Goal: Task Accomplishment & Management: Manage account settings

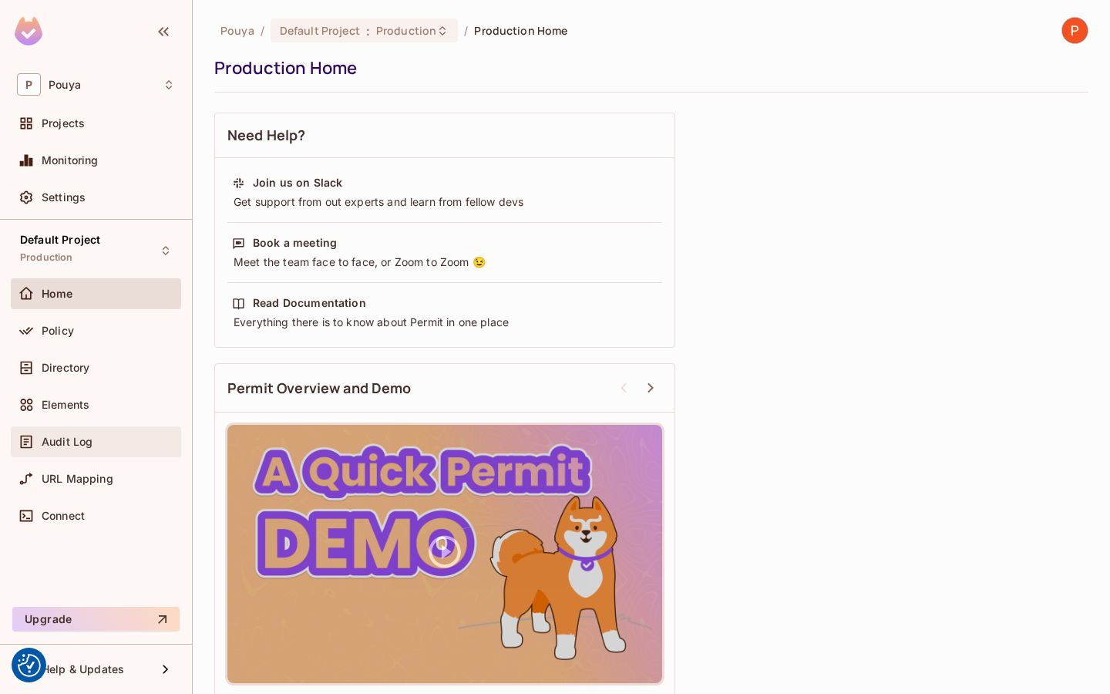
click at [99, 445] on div "Audit Log" at bounding box center [108, 441] width 133 height 12
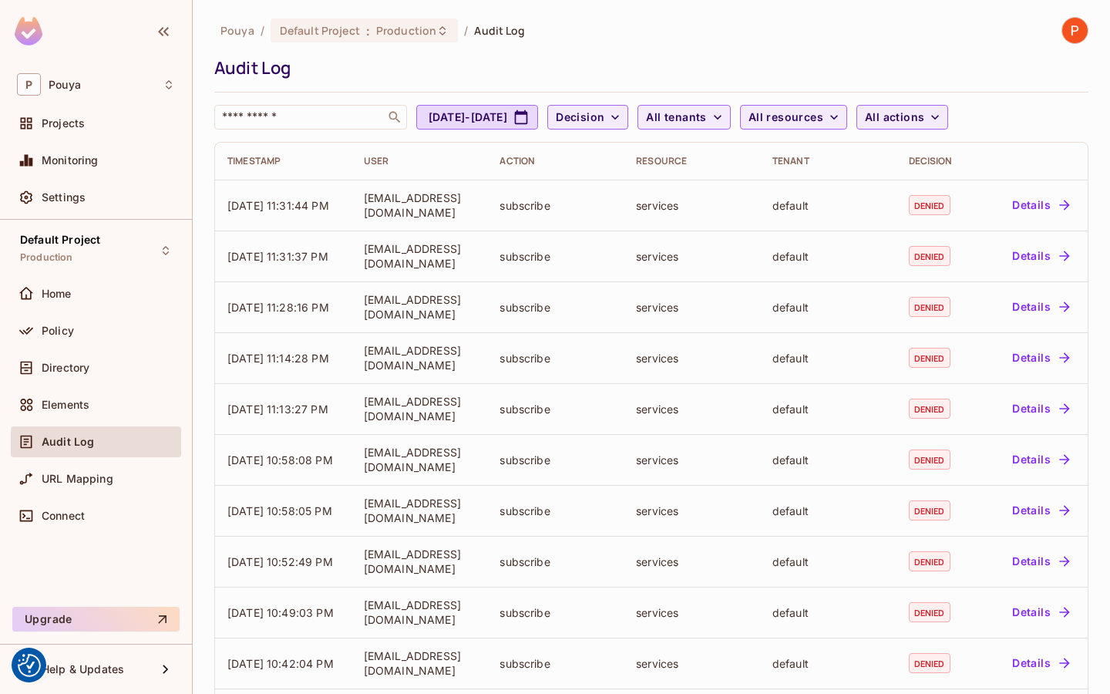
scroll to position [322, 0]
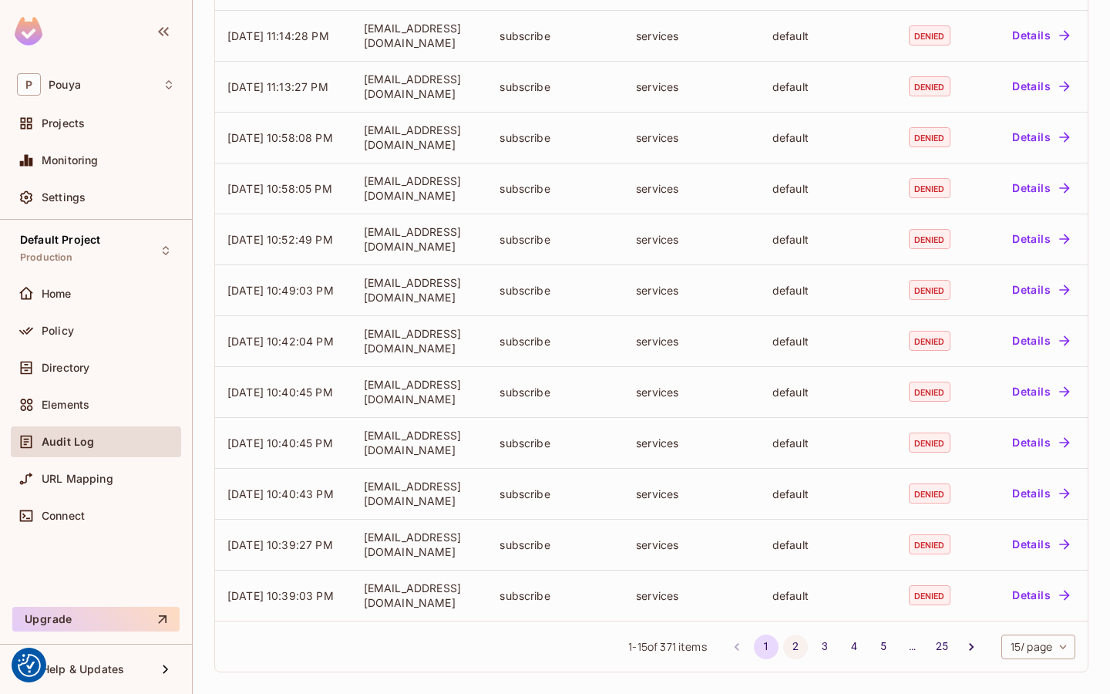
click at [795, 642] on button "2" at bounding box center [795, 646] width 25 height 25
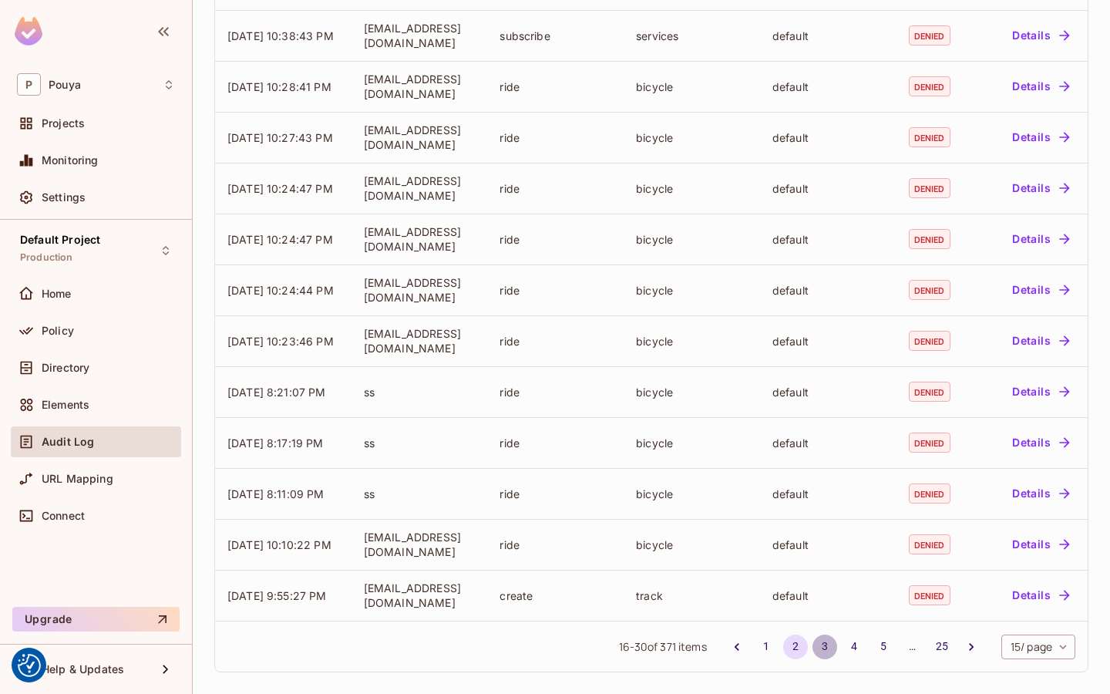
click at [829, 641] on button "3" at bounding box center [824, 646] width 25 height 25
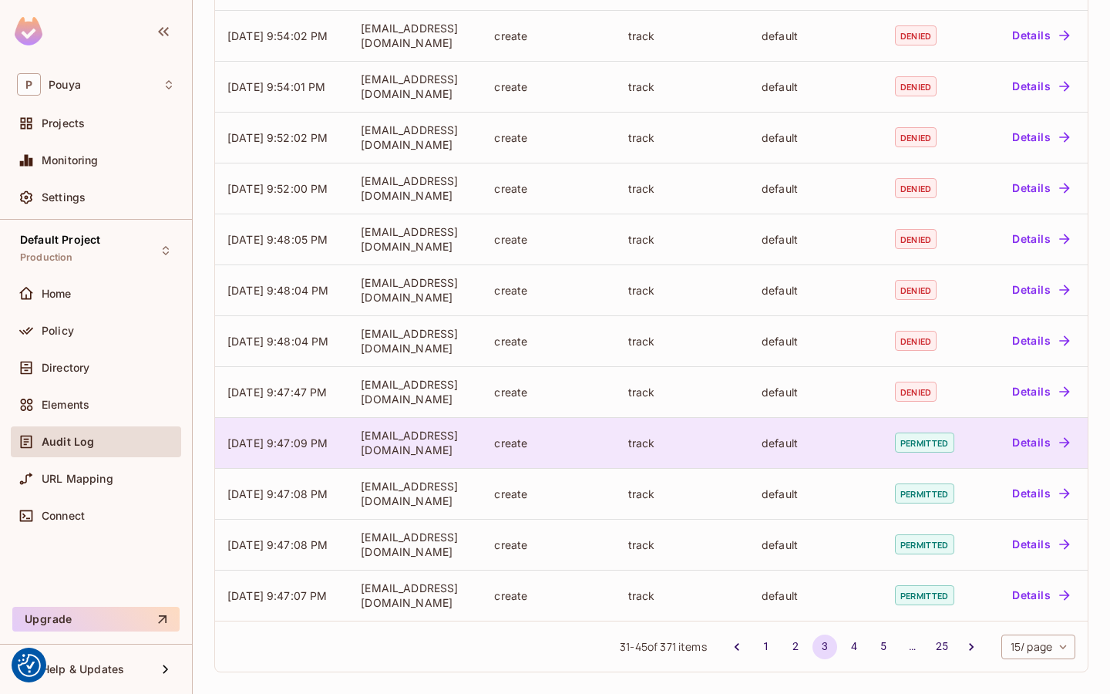
click at [683, 449] on div "track" at bounding box center [682, 442] width 109 height 15
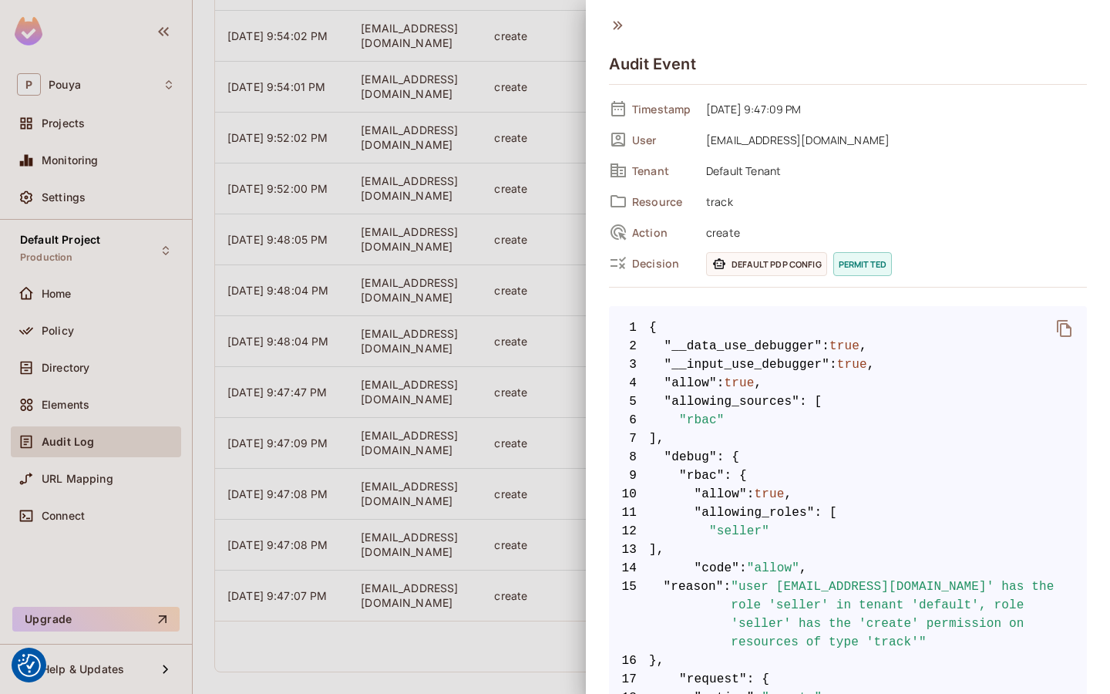
click at [1064, 330] on icon "delete" at bounding box center [1064, 328] width 18 height 18
click at [457, 263] on div at bounding box center [555, 347] width 1110 height 694
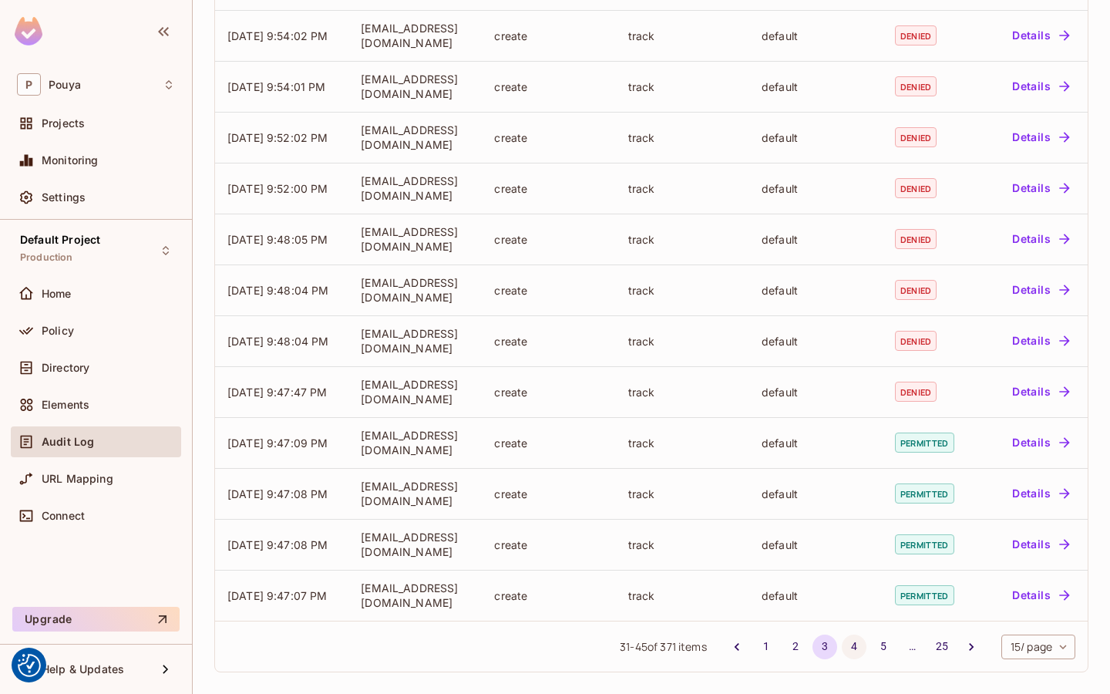
click at [852, 648] on button "4" at bounding box center [854, 646] width 25 height 25
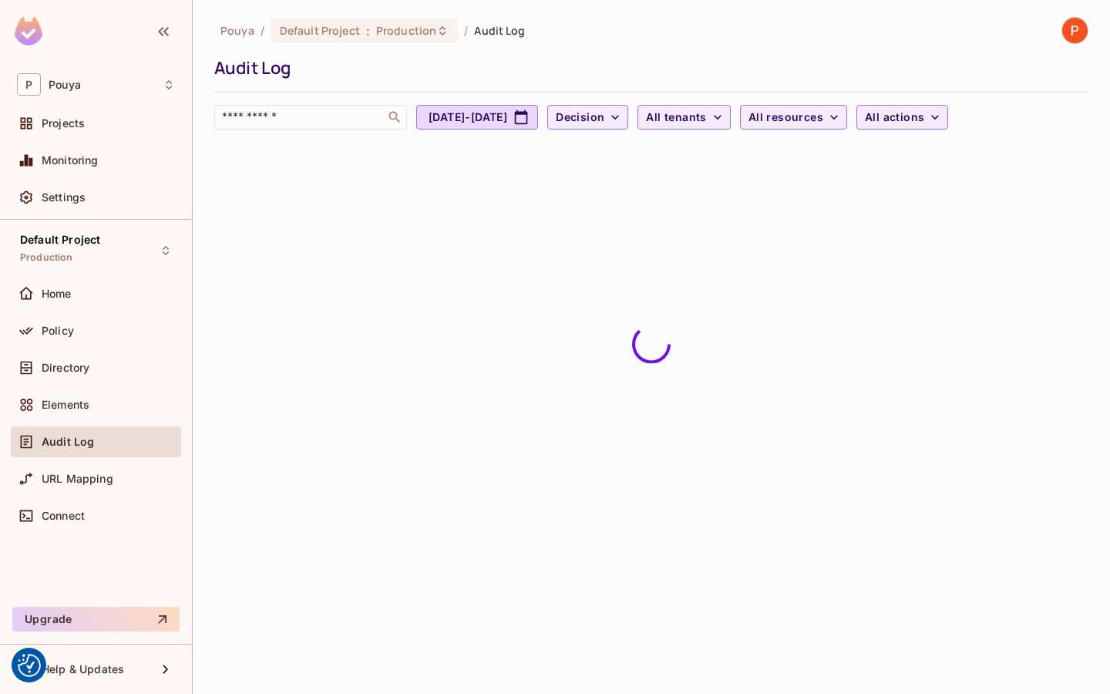
scroll to position [0, 0]
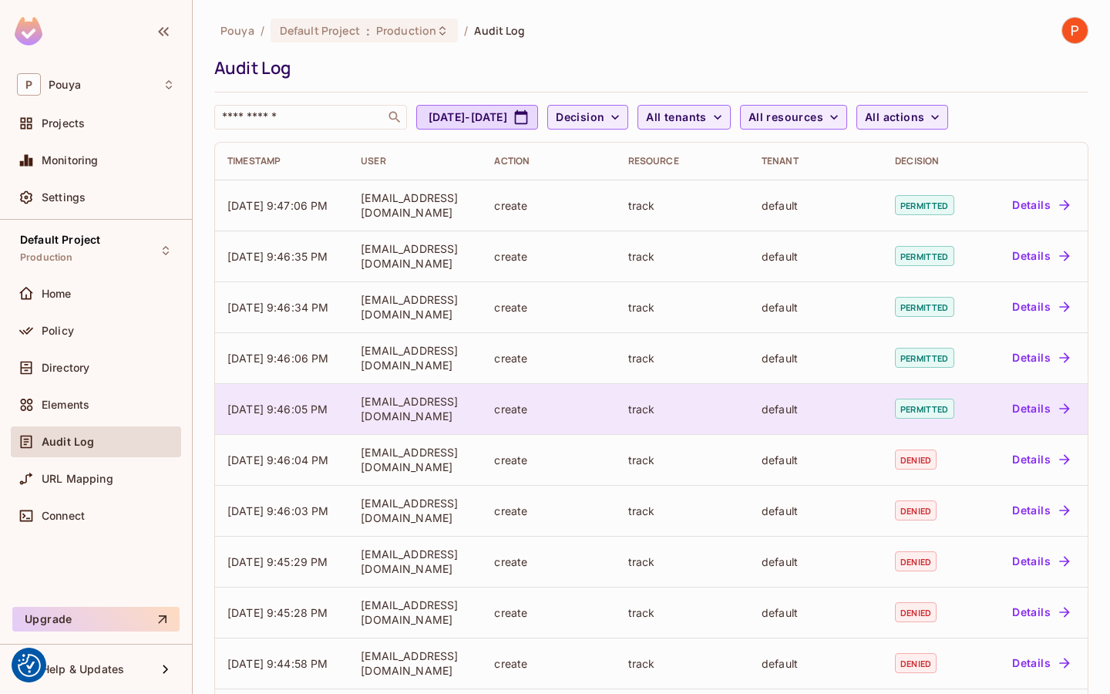
click at [879, 404] on td "default" at bounding box center [815, 408] width 133 height 51
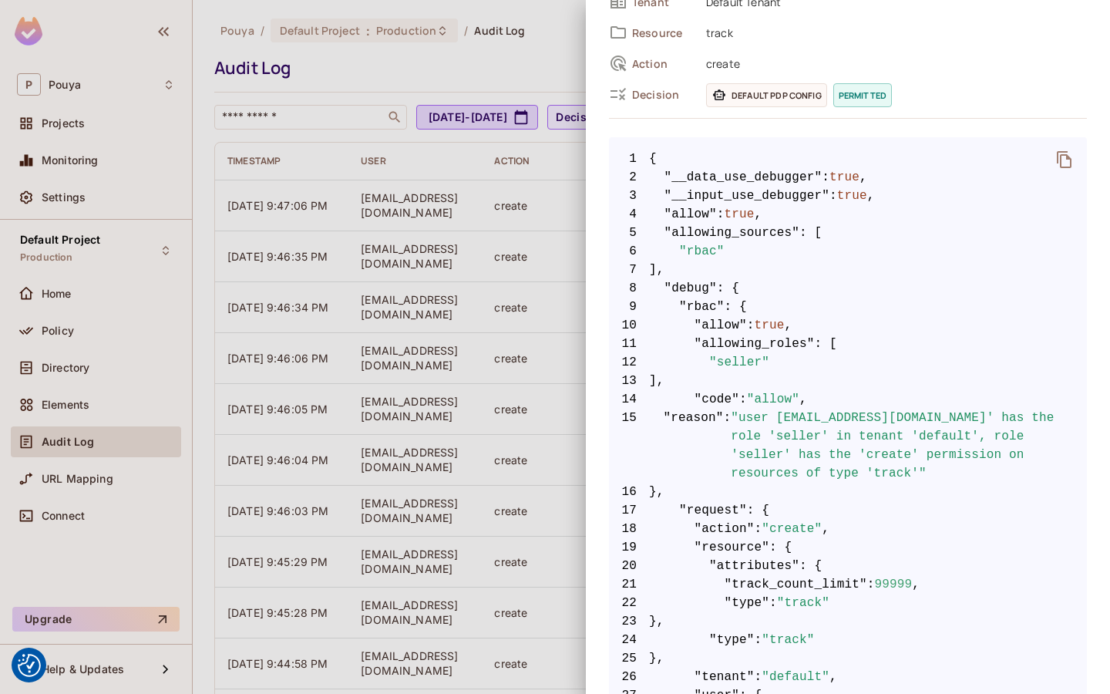
scroll to position [133, 0]
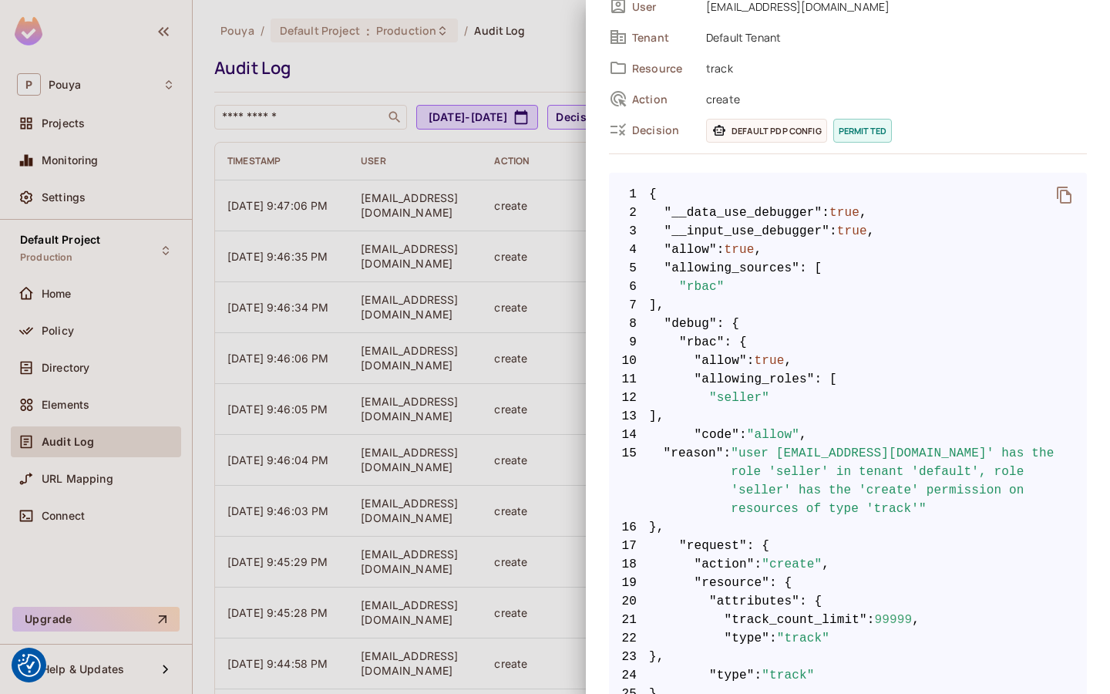
click at [539, 371] on div at bounding box center [555, 347] width 1110 height 694
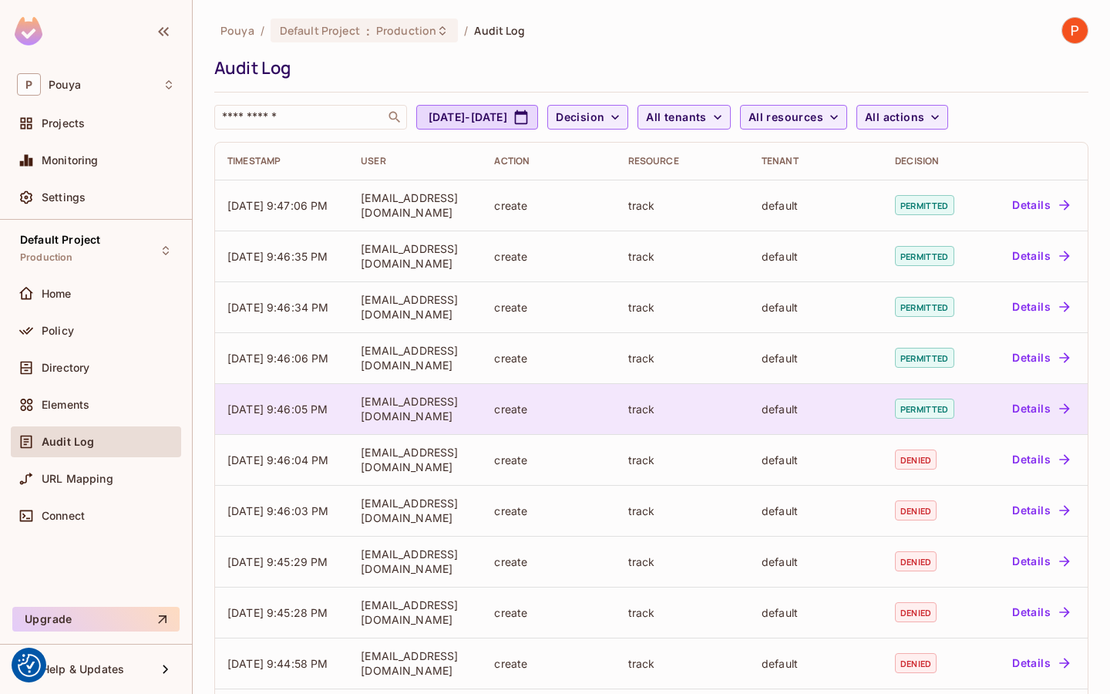
scroll to position [322, 0]
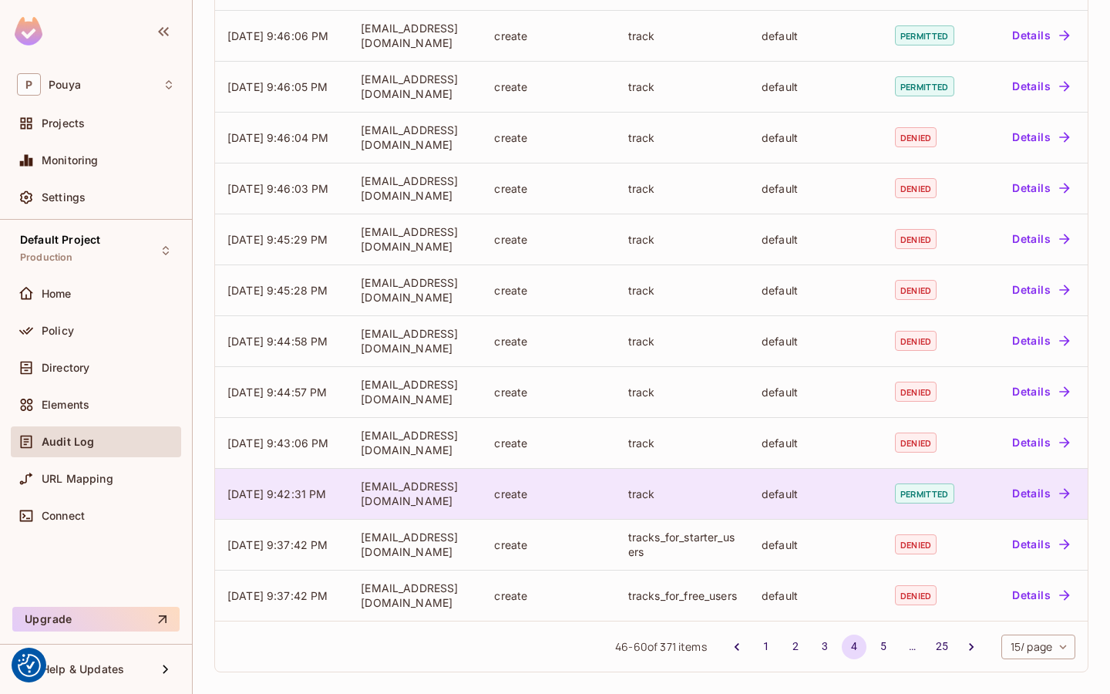
click at [848, 494] on div "default" at bounding box center [815, 493] width 109 height 15
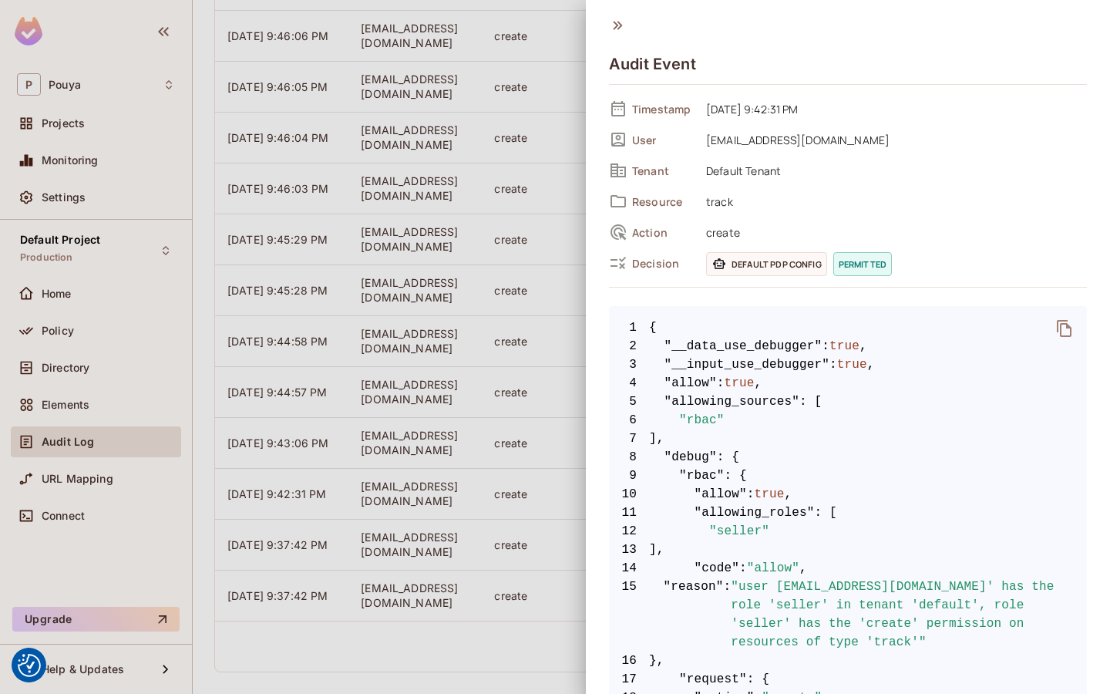
click at [471, 425] on div at bounding box center [555, 347] width 1110 height 694
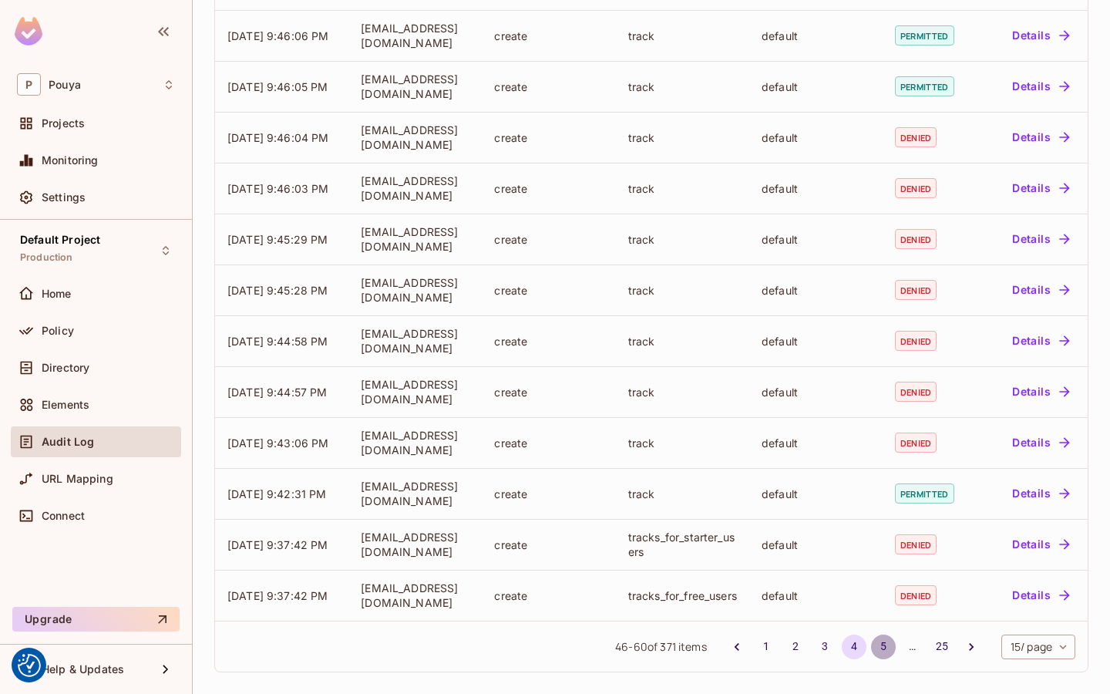
click at [877, 644] on button "5" at bounding box center [883, 646] width 25 height 25
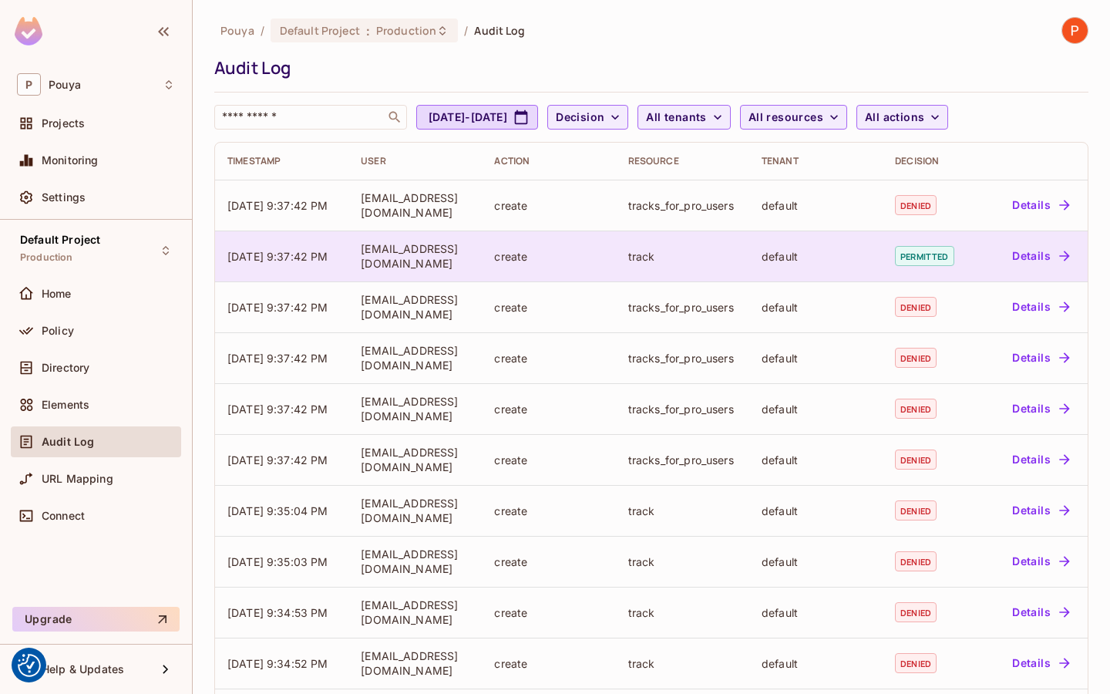
click at [839, 271] on td "default" at bounding box center [815, 255] width 133 height 51
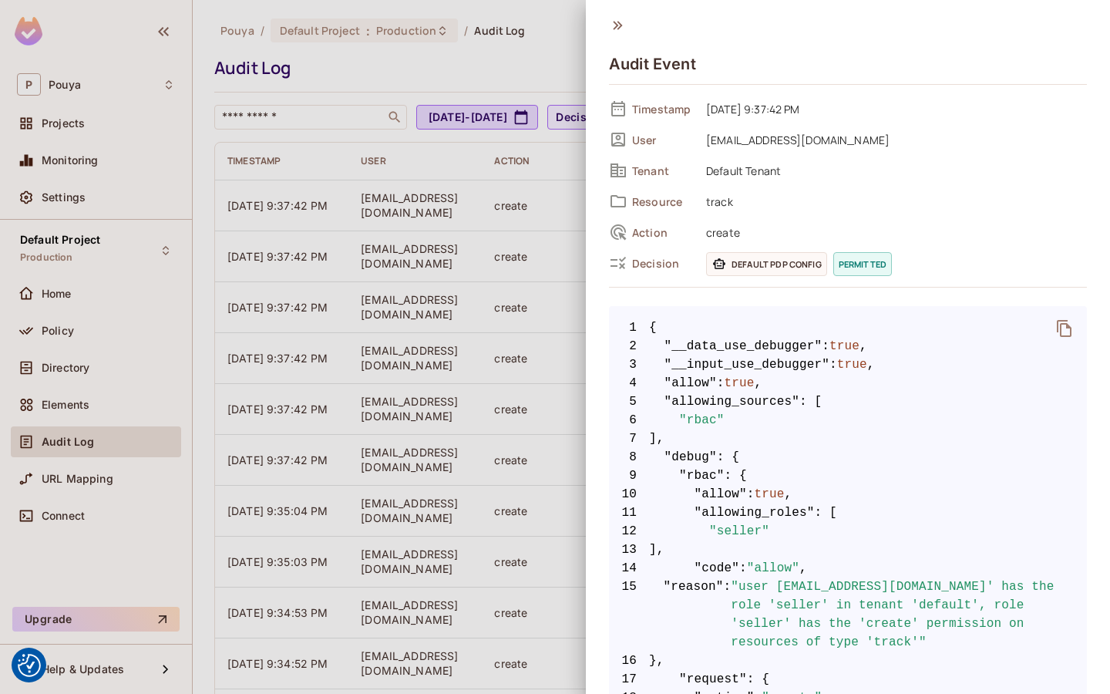
click at [465, 205] on div at bounding box center [555, 347] width 1110 height 694
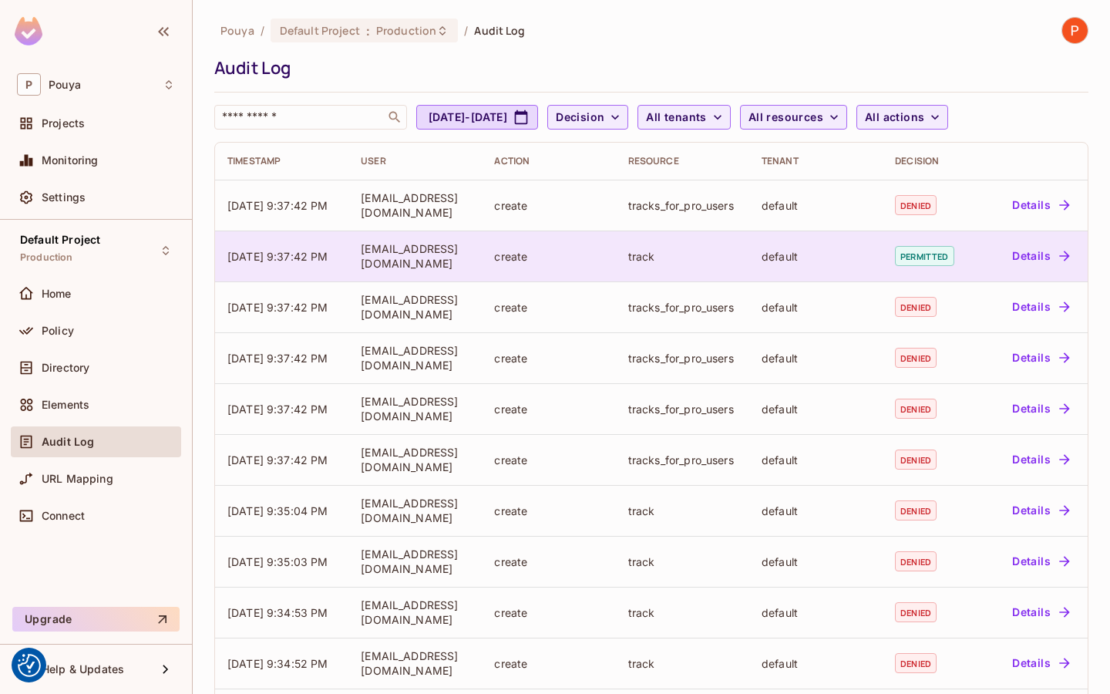
click at [869, 270] on td "default" at bounding box center [815, 255] width 133 height 51
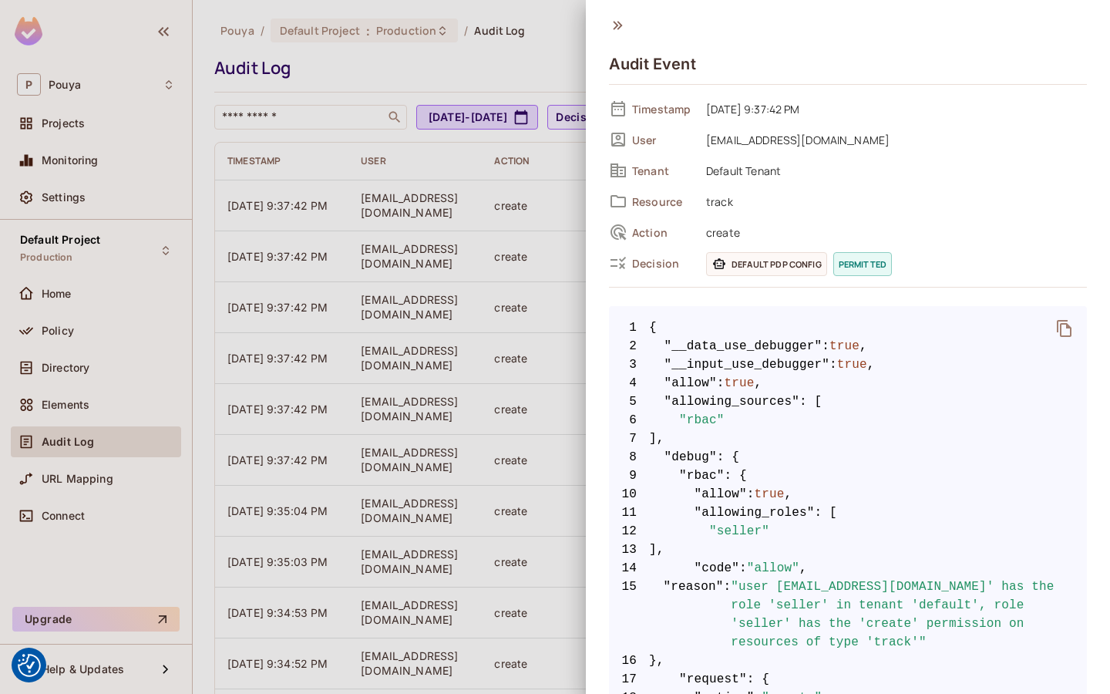
click at [1065, 322] on icon "delete" at bounding box center [1064, 328] width 15 height 17
click at [469, 391] on div at bounding box center [555, 347] width 1110 height 694
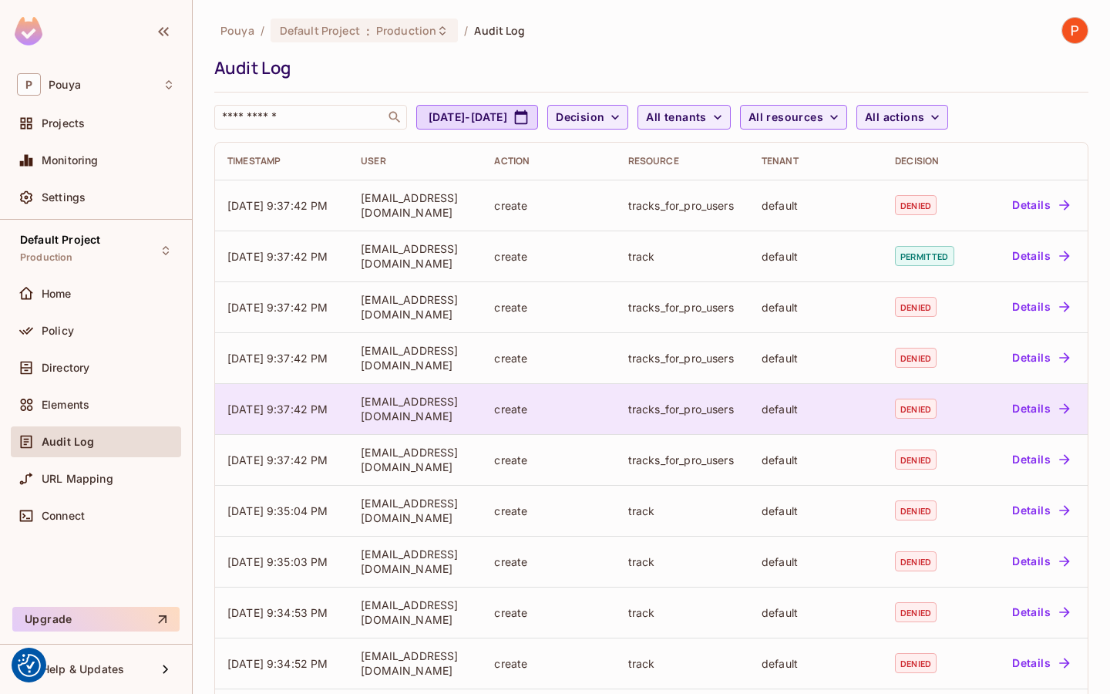
scroll to position [322, 0]
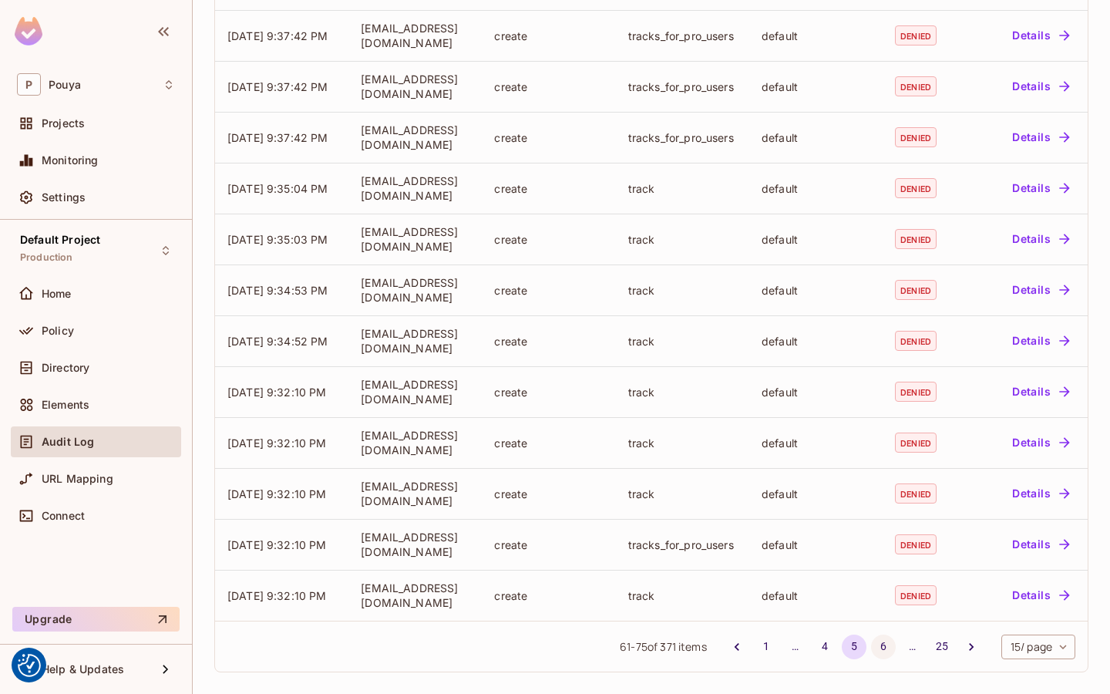
click at [879, 643] on button "6" at bounding box center [883, 646] width 25 height 25
